Goal: Find specific page/section

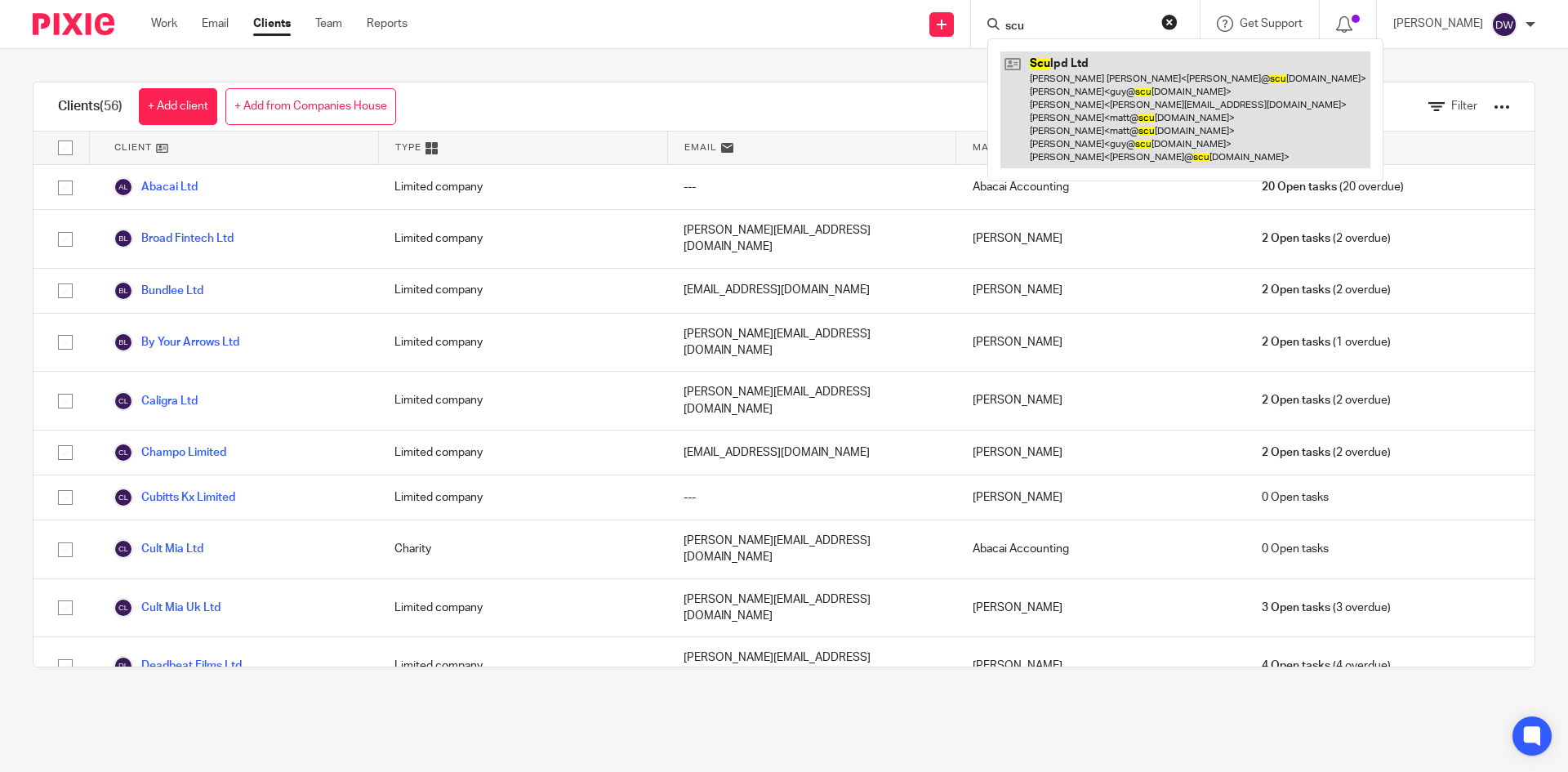
type input "scu"
click at [1126, 89] on link at bounding box center [1186, 110] width 370 height 117
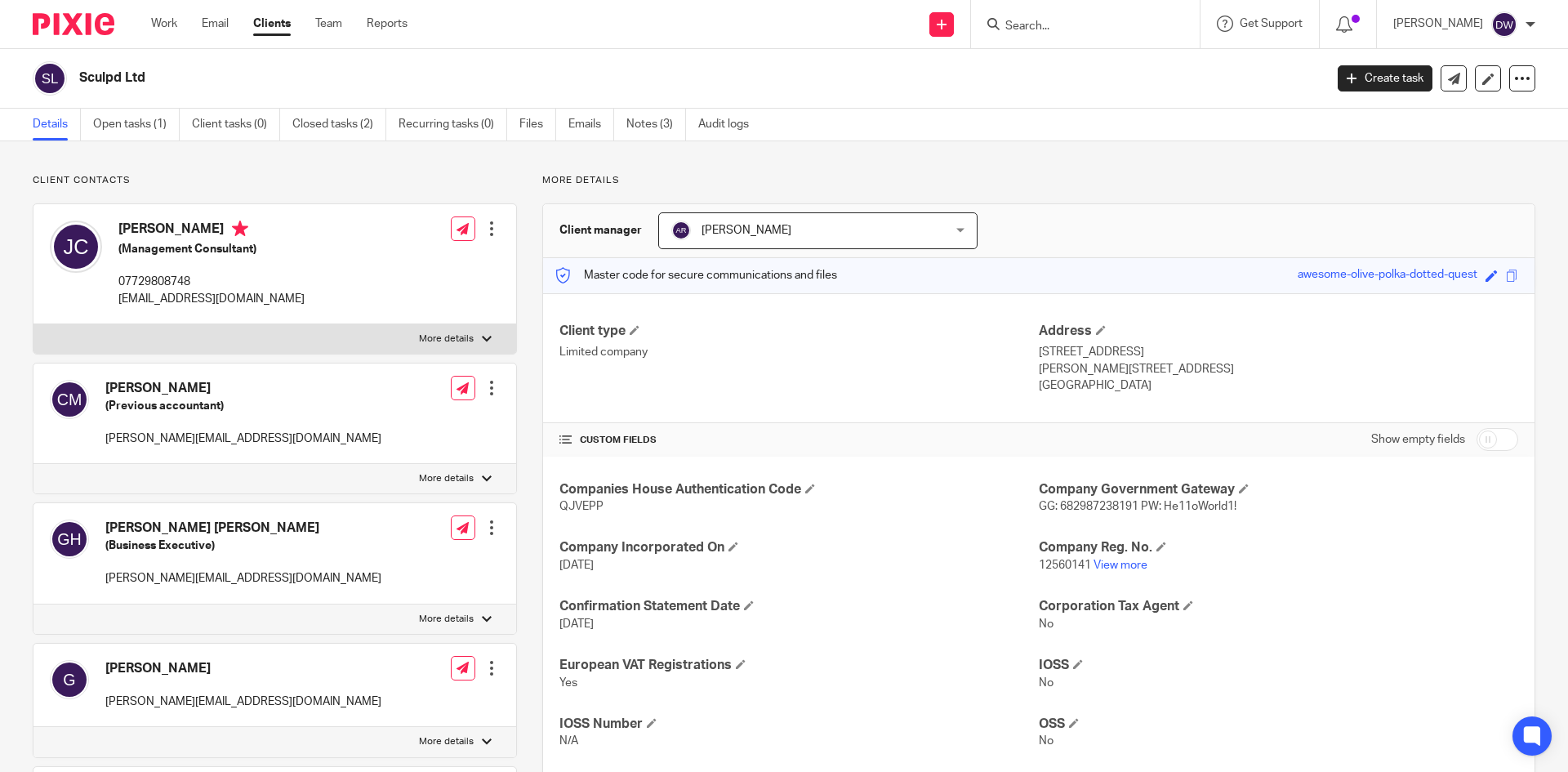
click at [641, 127] on link "Notes (3)" at bounding box center [656, 124] width 59 height 32
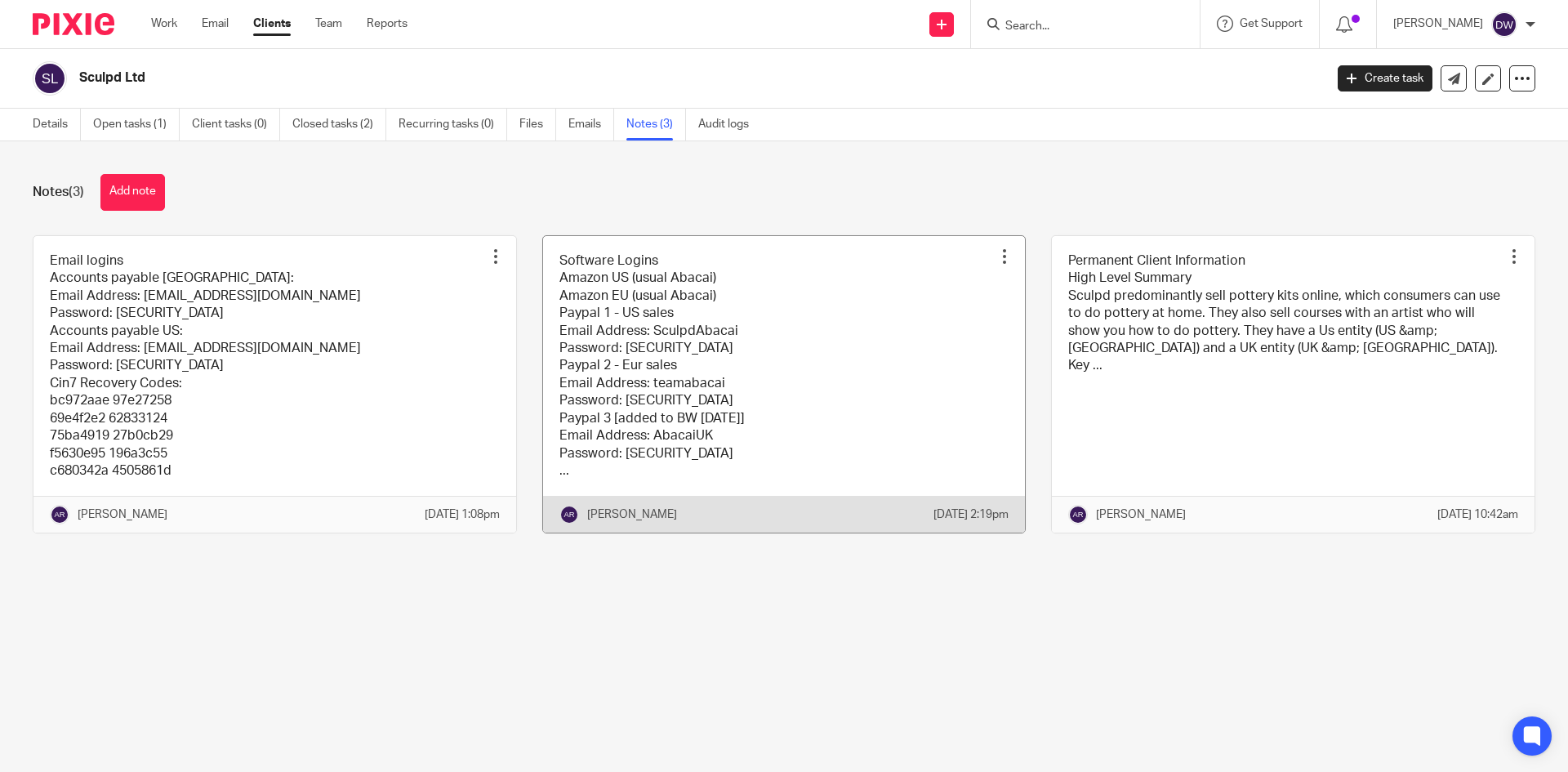
click at [694, 299] on link at bounding box center [784, 384] width 483 height 297
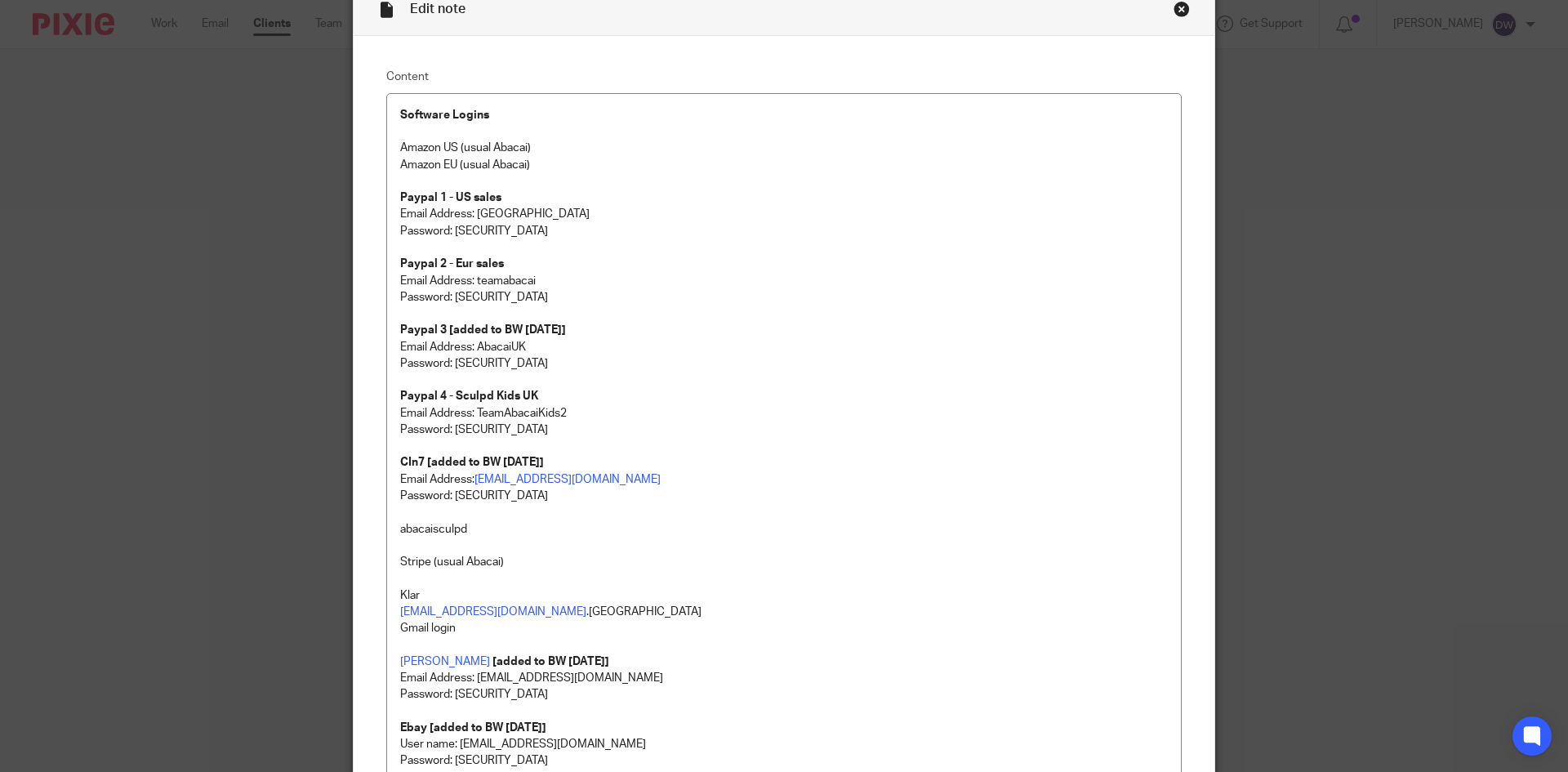
scroll to position [245, 0]
